Goal: Obtain resource: Obtain resource

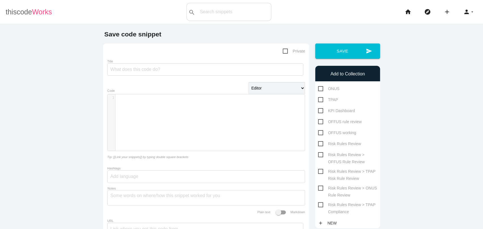
click at [34, 15] on span "Works" at bounding box center [42, 12] width 20 height 8
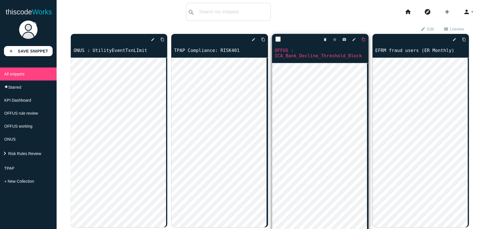
click at [362, 40] on icon "content_copy" at bounding box center [364, 40] width 4 height 10
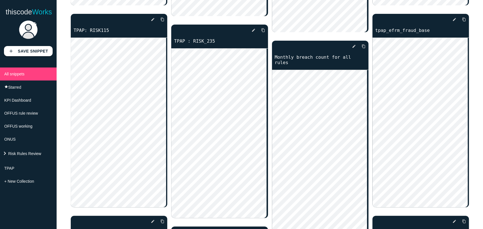
scroll to position [2995, 0]
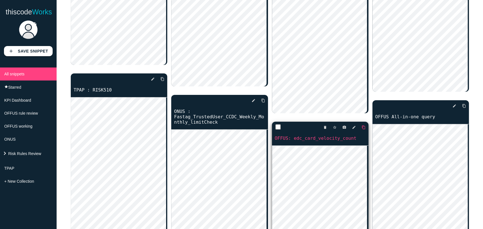
click at [362, 123] on icon "content_copy" at bounding box center [364, 128] width 4 height 10
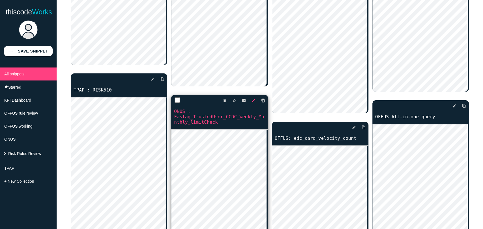
scroll to position [2585, 0]
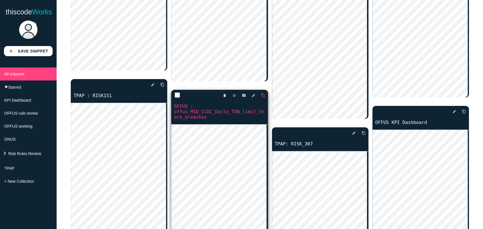
click at [261, 96] on icon "content_copy" at bounding box center [263, 96] width 4 height 10
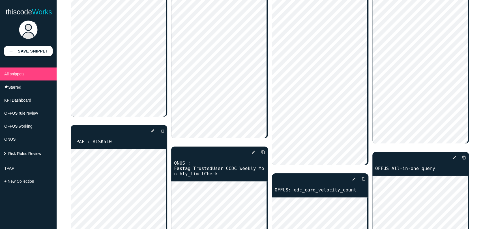
scroll to position [1347, 0]
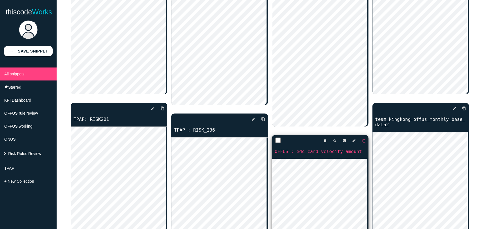
click at [362, 136] on icon "content_copy" at bounding box center [364, 141] width 4 height 10
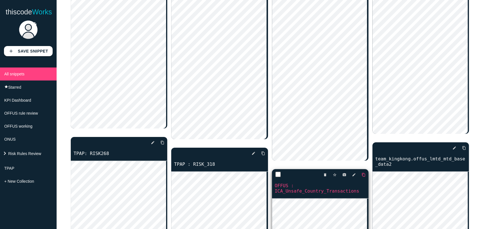
click at [362, 170] on icon "content_copy" at bounding box center [364, 175] width 4 height 10
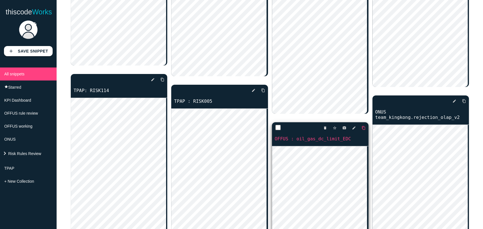
click at [362, 123] on icon "content_copy" at bounding box center [364, 128] width 4 height 10
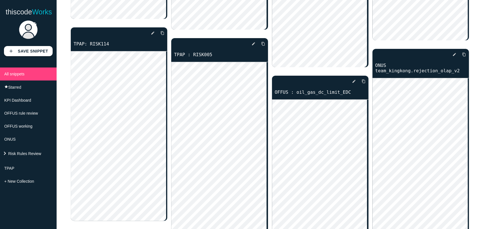
scroll to position [138, 0]
